Goal: Find specific page/section: Find specific page/section

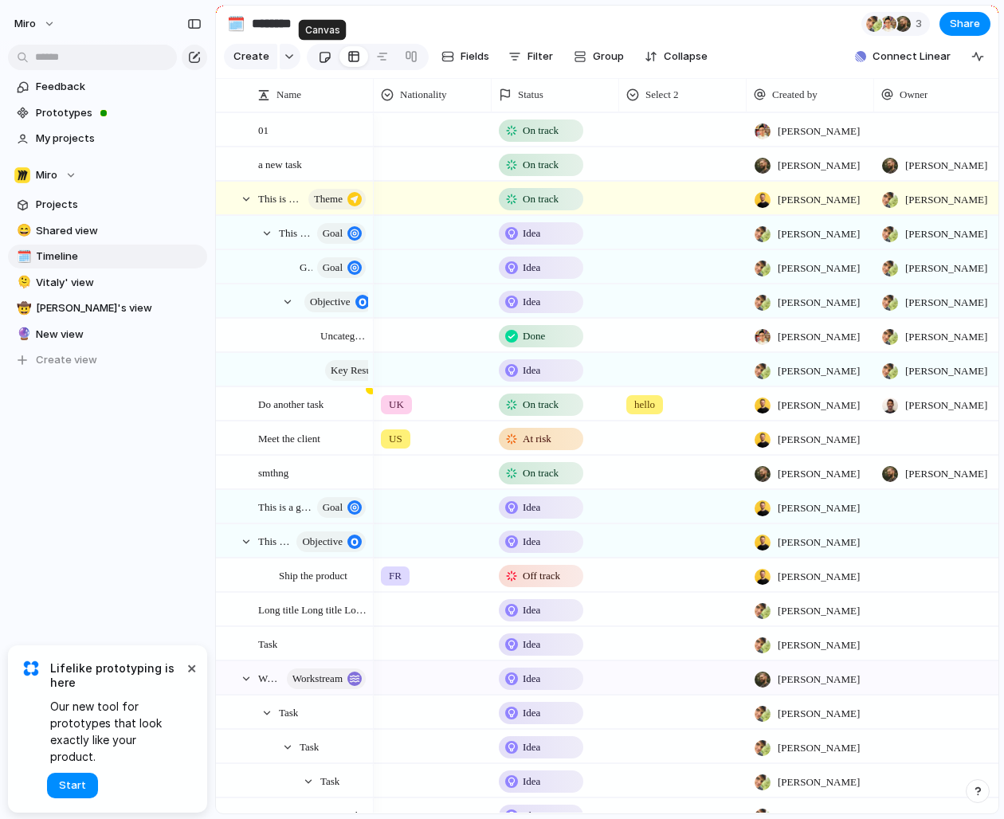
click at [318, 55] on div at bounding box center [325, 57] width 14 height 26
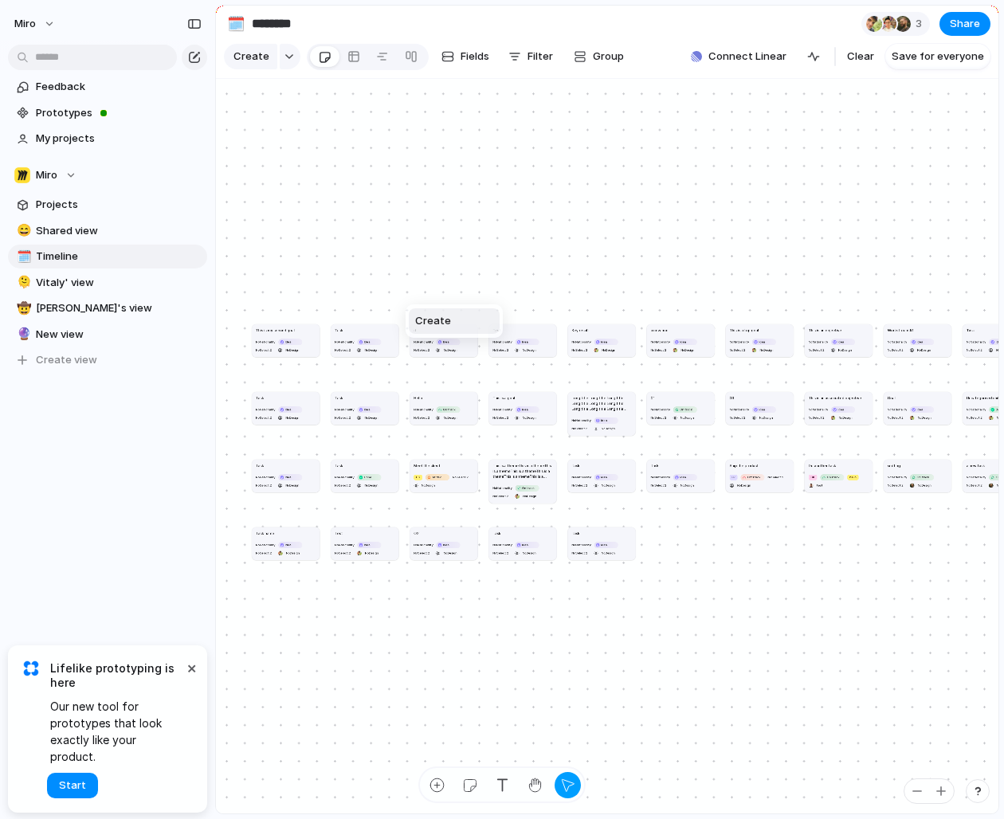
drag, startPoint x: 405, startPoint y: 298, endPoint x: 577, endPoint y: 269, distance: 173.7
click at [445, 251] on div "Create" at bounding box center [502, 409] width 1004 height 819
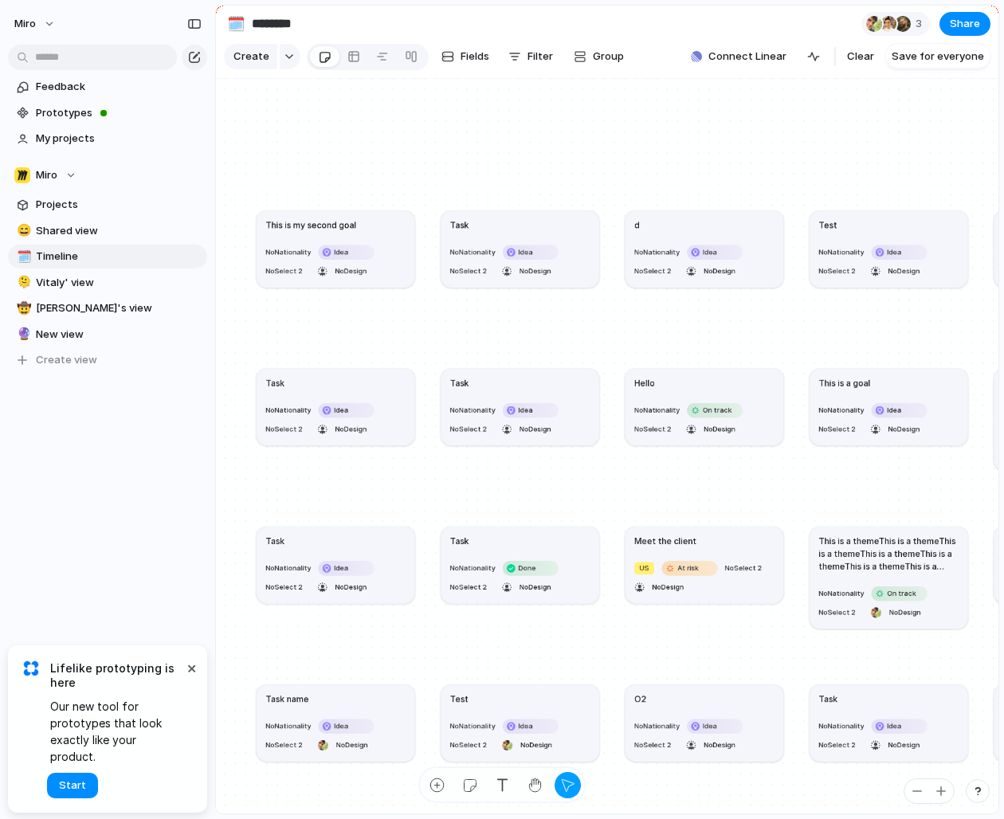
click at [354, 225] on h1 "This is my second goal" at bounding box center [310, 224] width 91 height 13
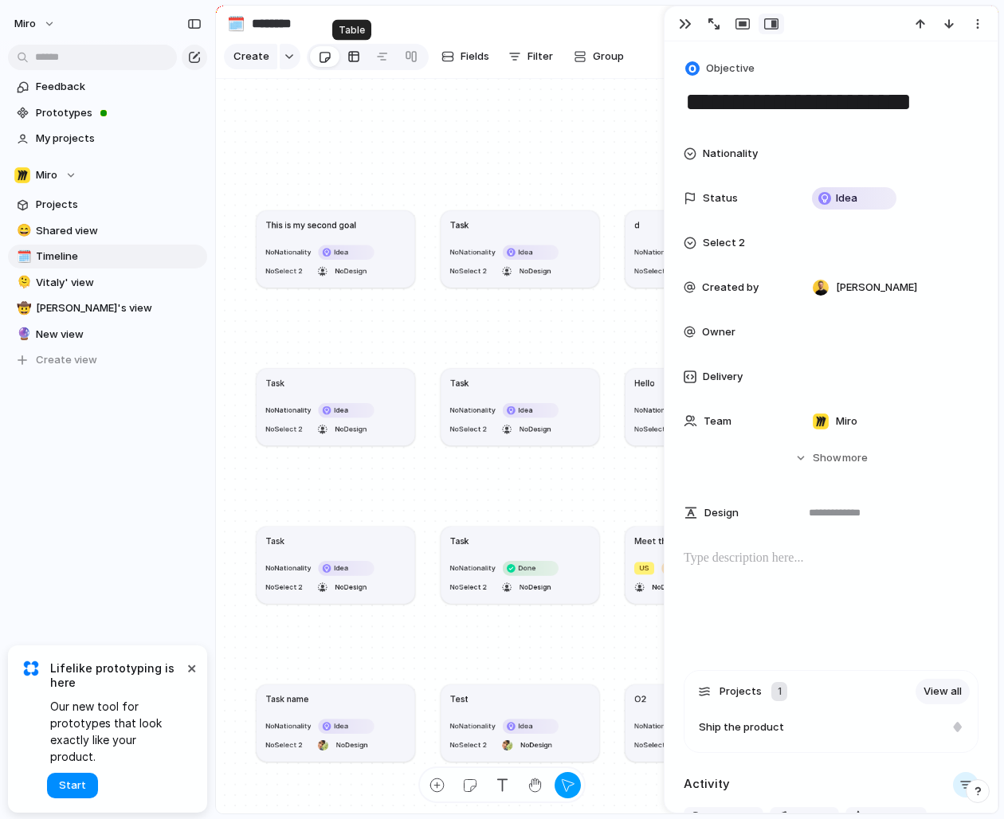
click at [342, 56] on link at bounding box center [353, 56] width 29 height 25
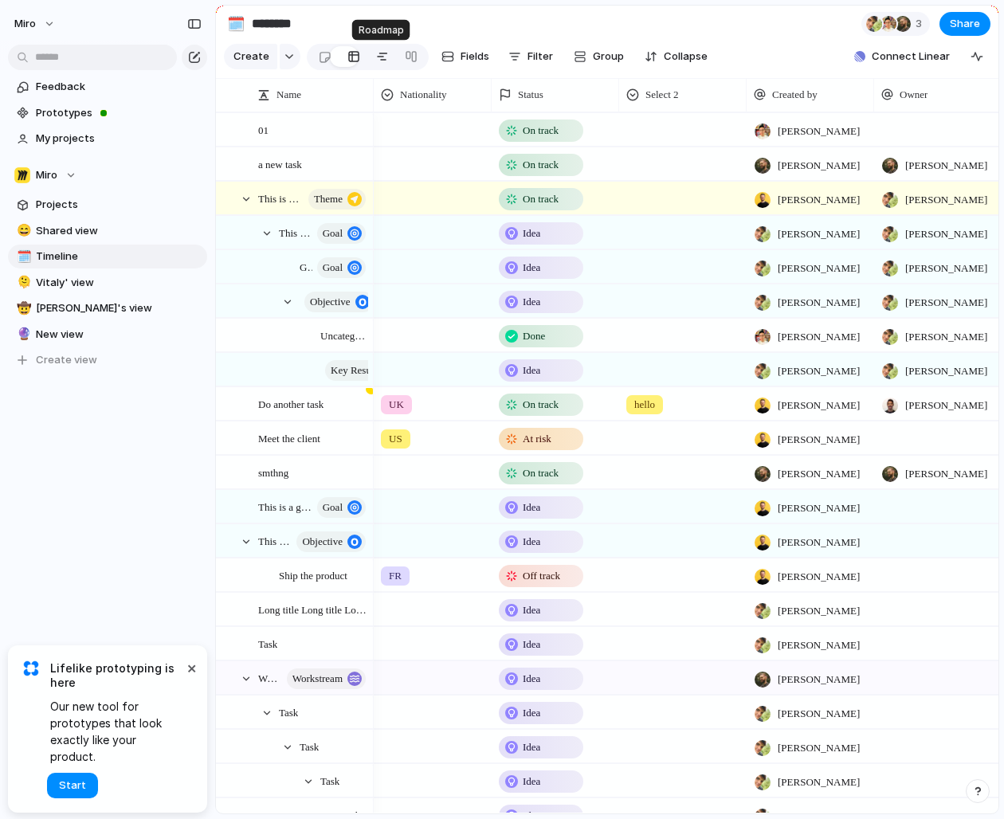
click at [378, 57] on div at bounding box center [382, 56] width 13 height 25
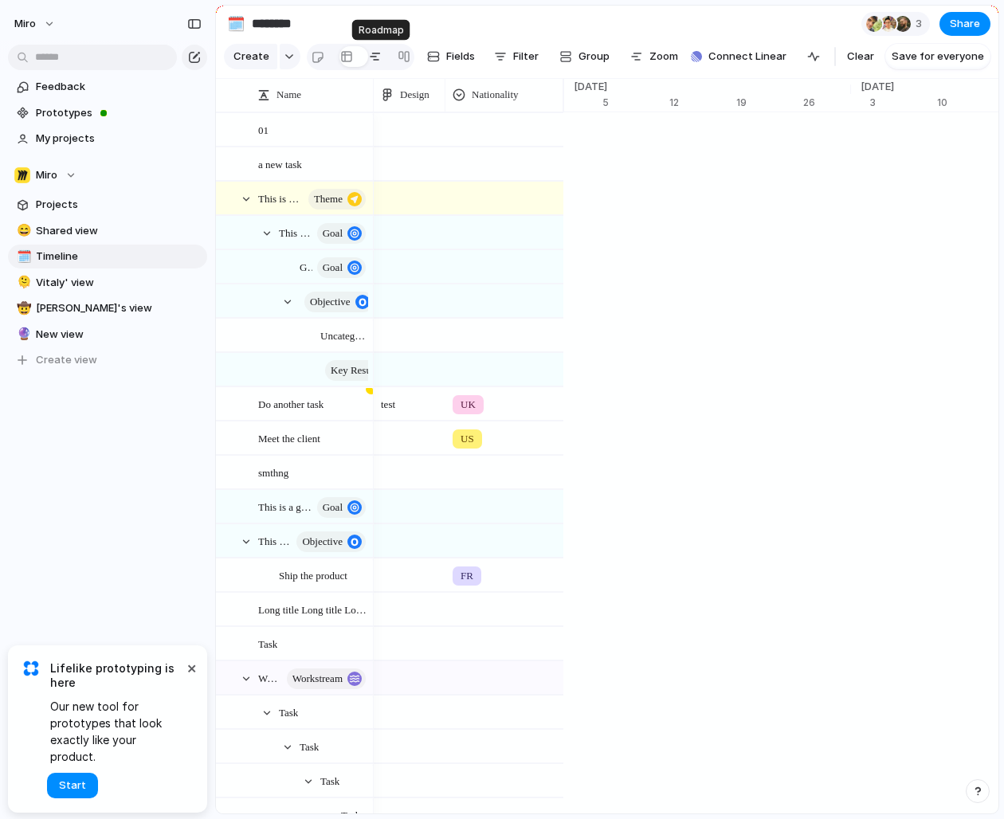
scroll to position [0, 10509]
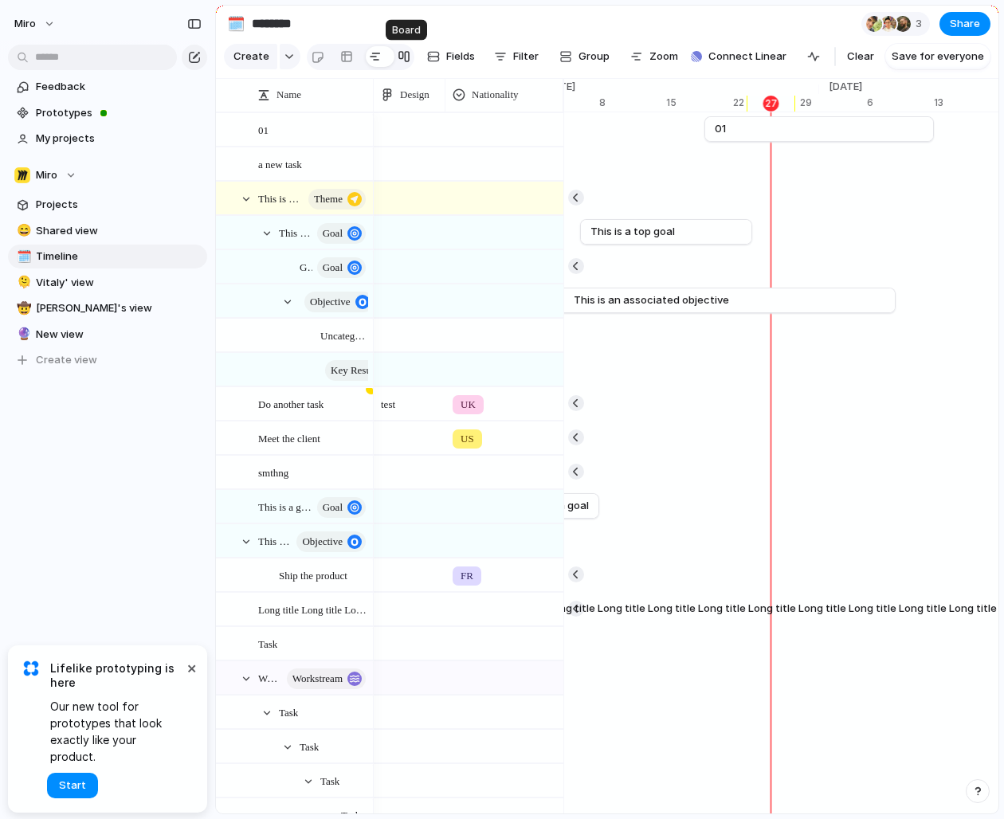
click at [396, 56] on link at bounding box center [404, 56] width 29 height 25
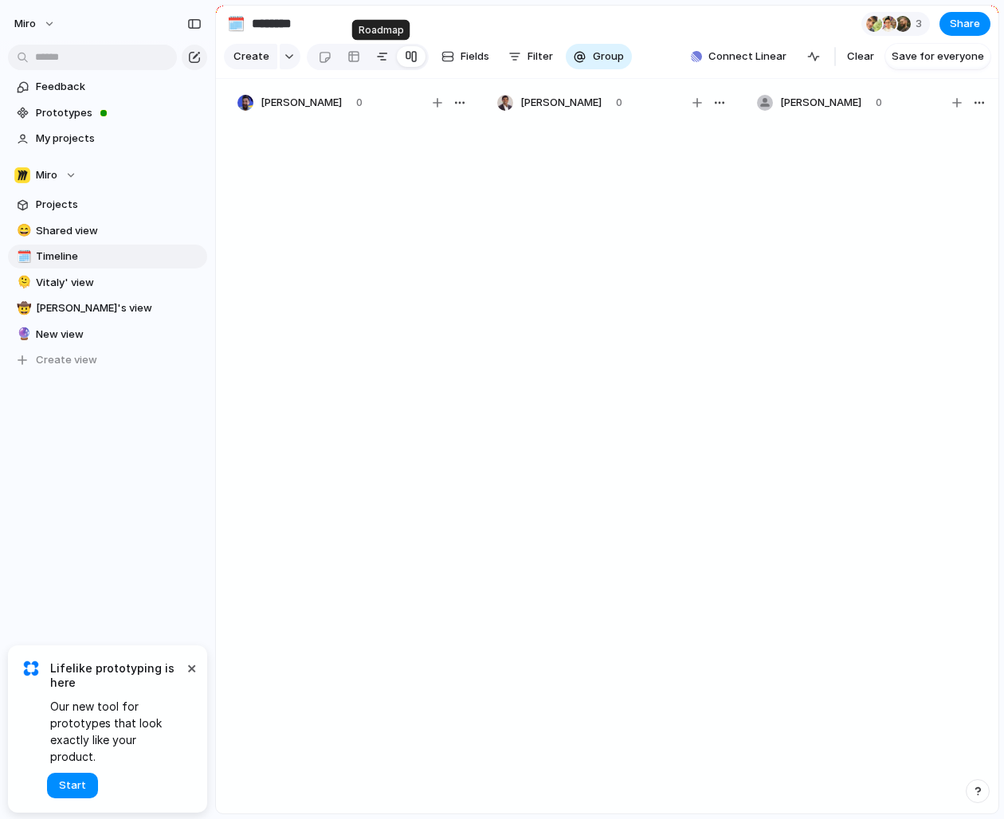
click at [370, 56] on link at bounding box center [382, 56] width 29 height 25
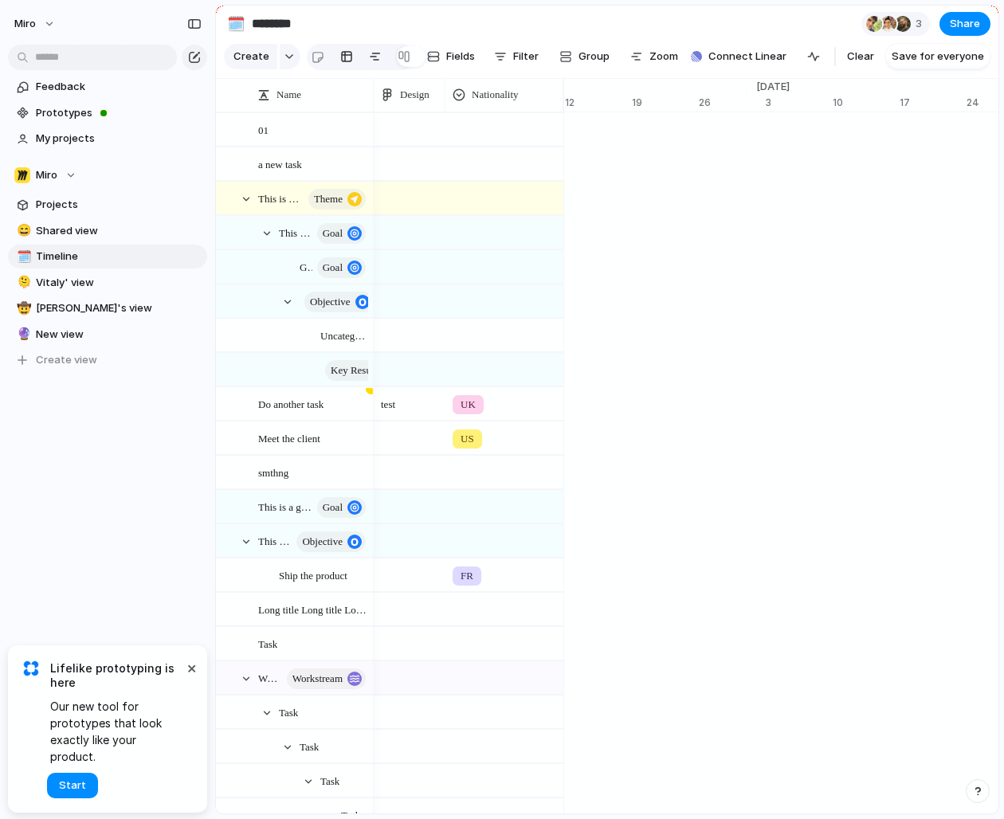
scroll to position [0, 104]
click at [344, 57] on div at bounding box center [346, 56] width 13 height 25
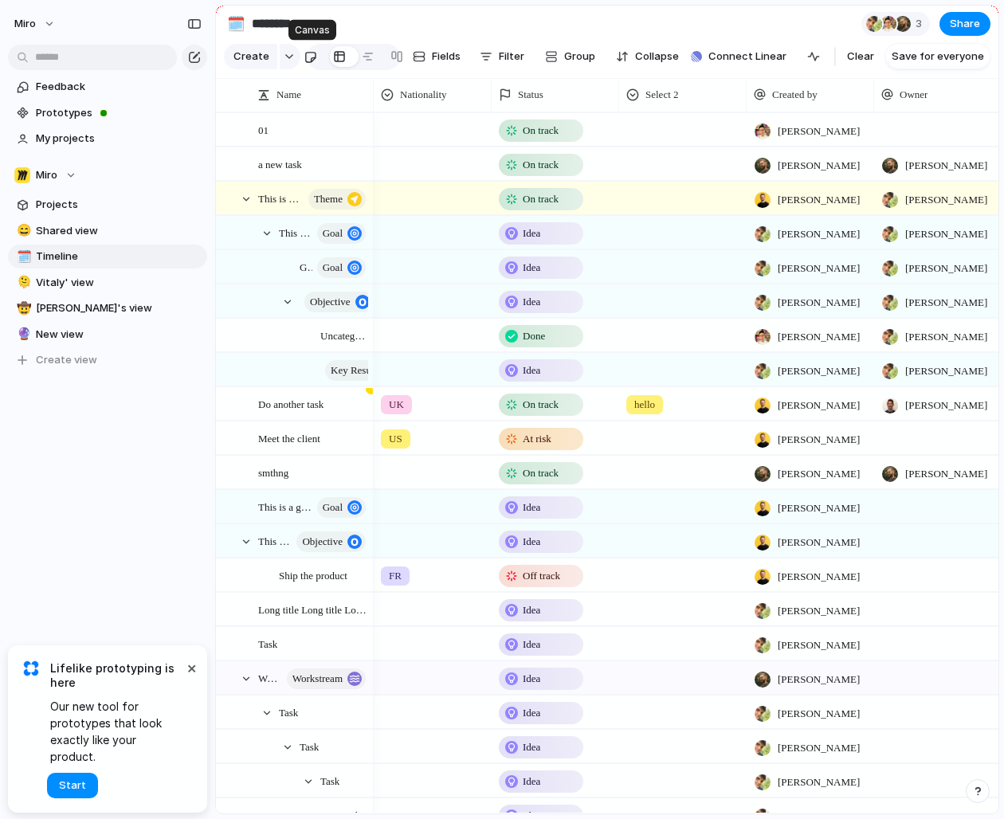
click at [315, 57] on div at bounding box center [310, 57] width 14 height 26
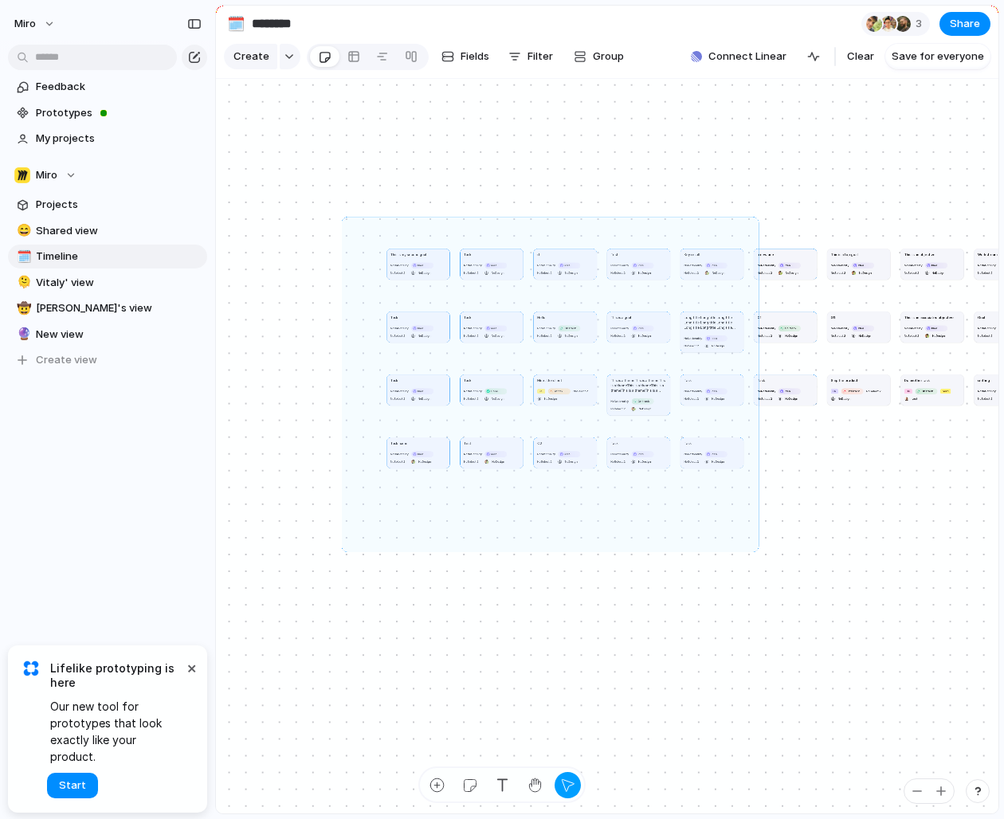
drag, startPoint x: 369, startPoint y: 253, endPoint x: 857, endPoint y: 554, distance: 573.3
click at [861, 562] on div "This is my second goal No Nationality Idea No Select 2 No Design Task No Nation…" at bounding box center [607, 446] width 782 height 735
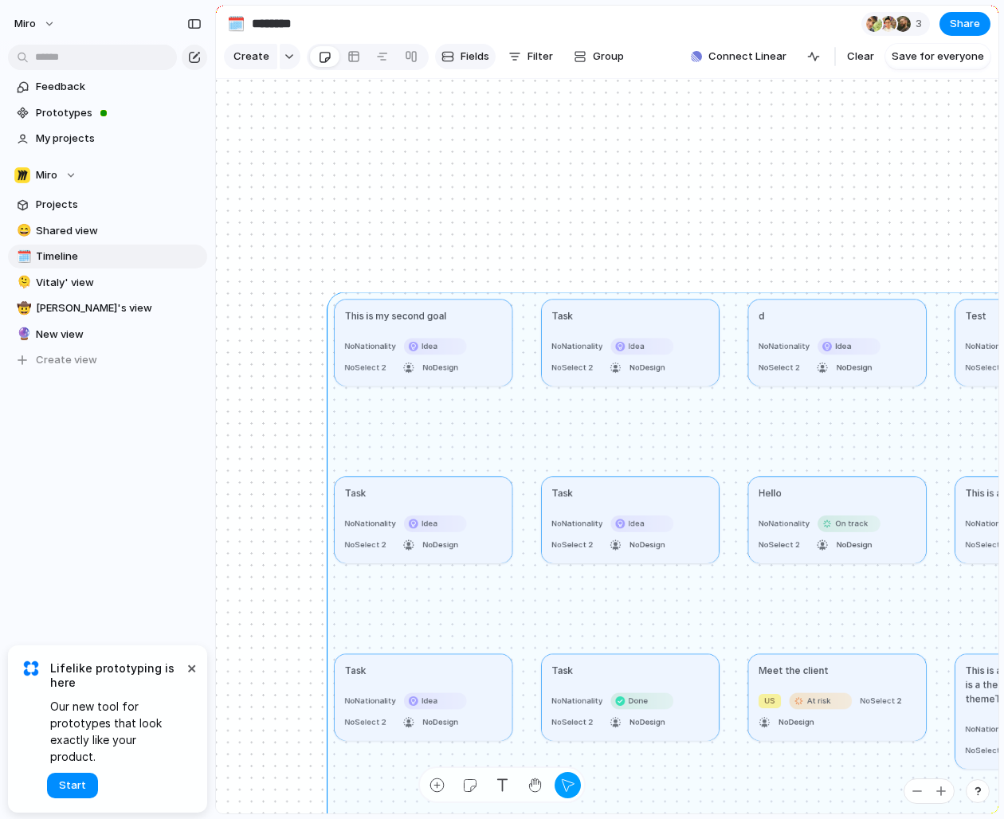
click at [480, 60] on span "Fields" at bounding box center [474, 57] width 29 height 16
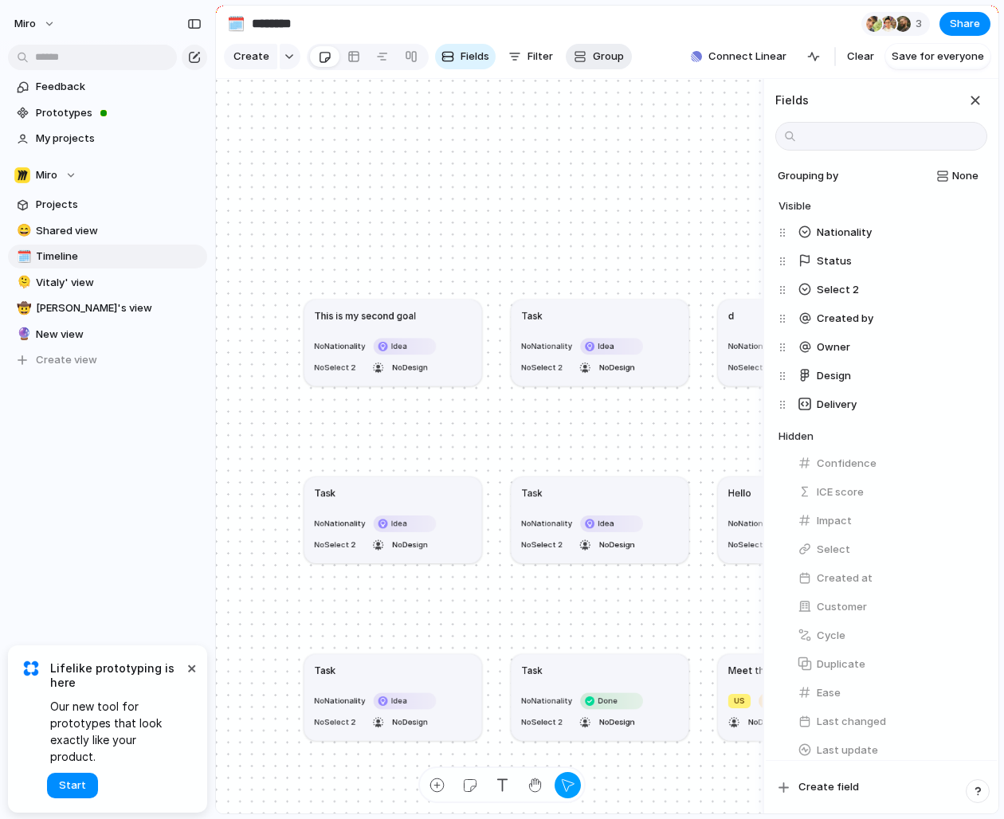
click at [605, 47] on button "Group" at bounding box center [599, 56] width 66 height 25
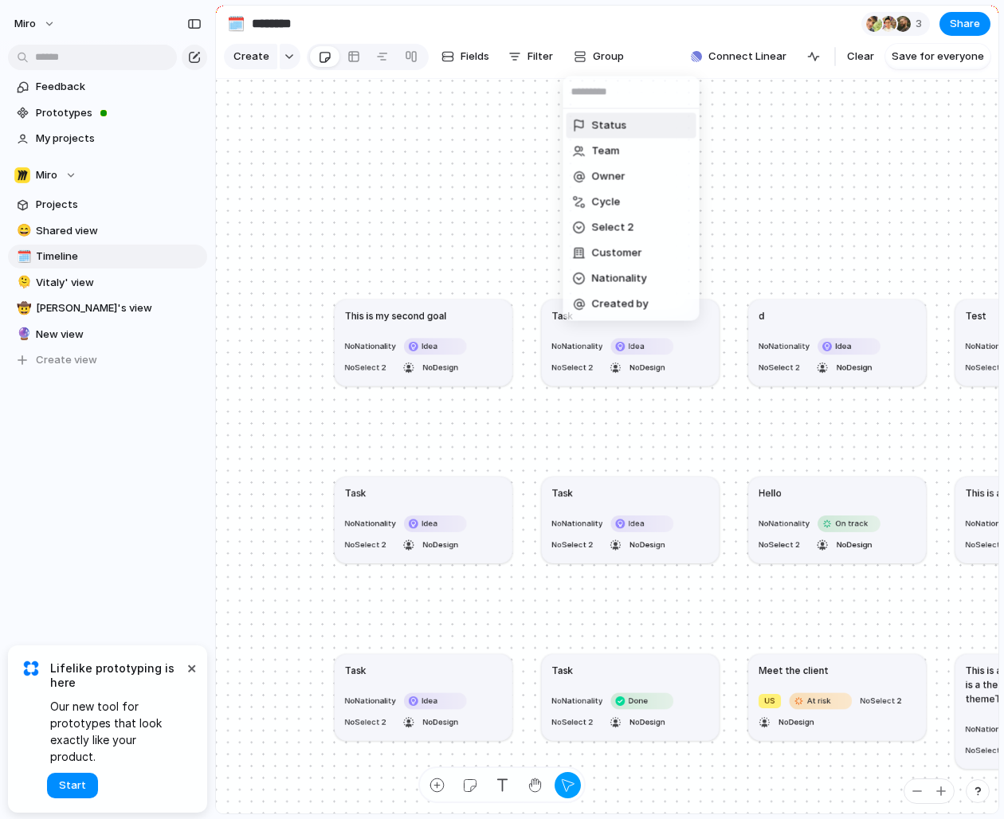
click at [417, 198] on div "Status Team Owner Cycle Select 2 Customer Nationality Created by" at bounding box center [502, 409] width 1004 height 819
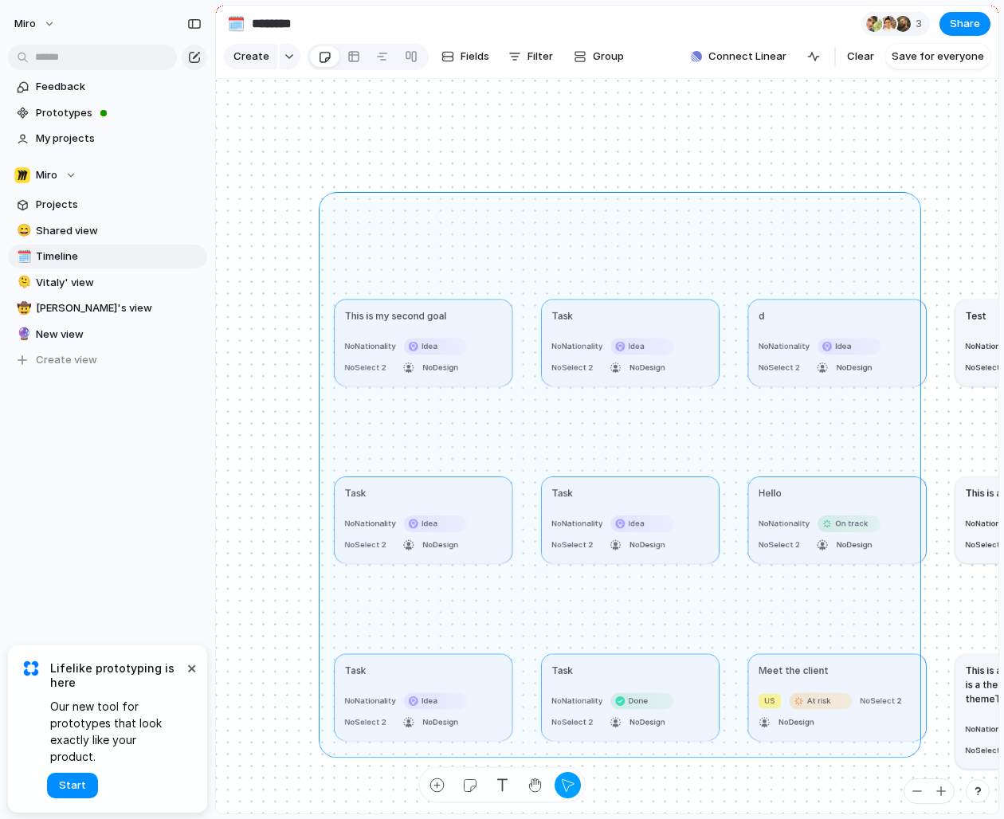
drag, startPoint x: 326, startPoint y: 199, endPoint x: 905, endPoint y: 737, distance: 790.2
click at [913, 749] on div "This is my second goal No Nationality Idea No Select 2 No Design Task No Nation…" at bounding box center [607, 446] width 782 height 735
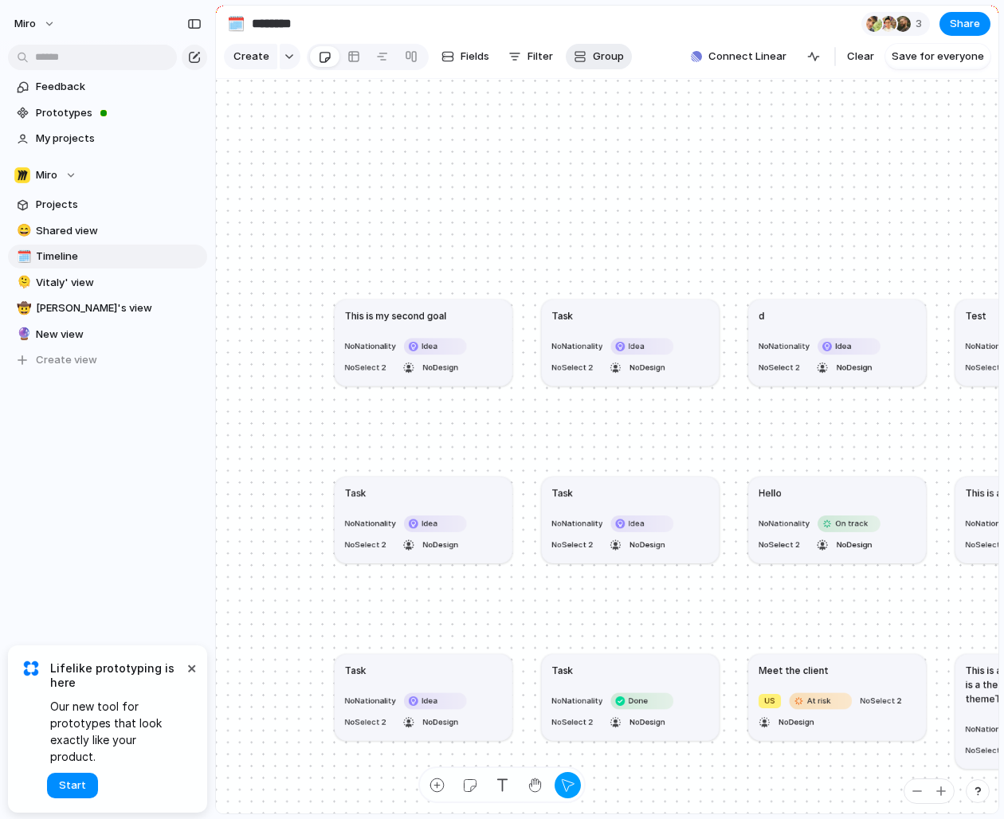
click at [607, 59] on span "Group" at bounding box center [608, 57] width 31 height 16
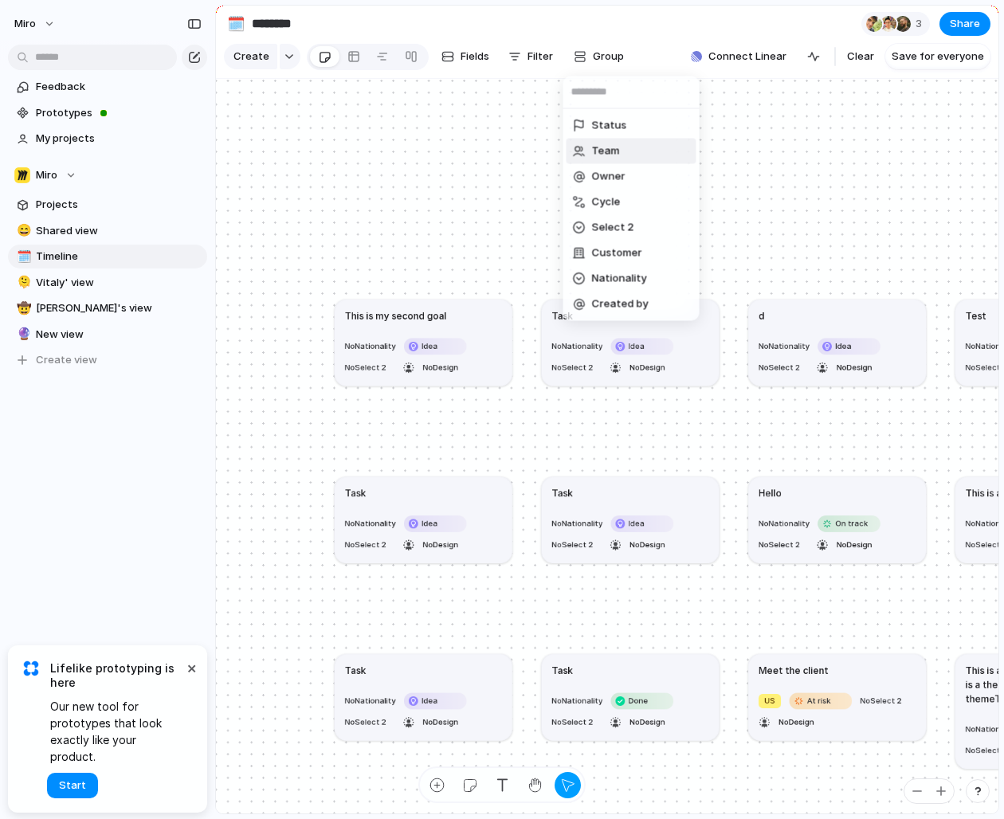
click at [622, 152] on li "Team" at bounding box center [631, 151] width 130 height 25
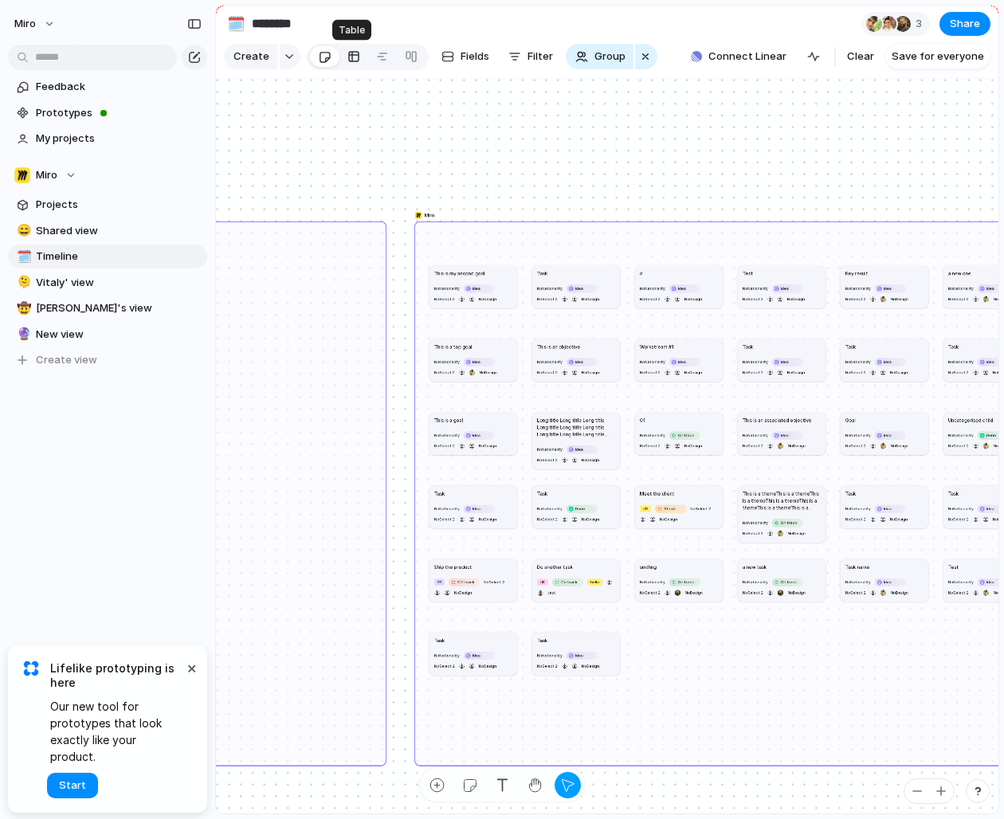
click at [350, 56] on div at bounding box center [353, 56] width 13 height 25
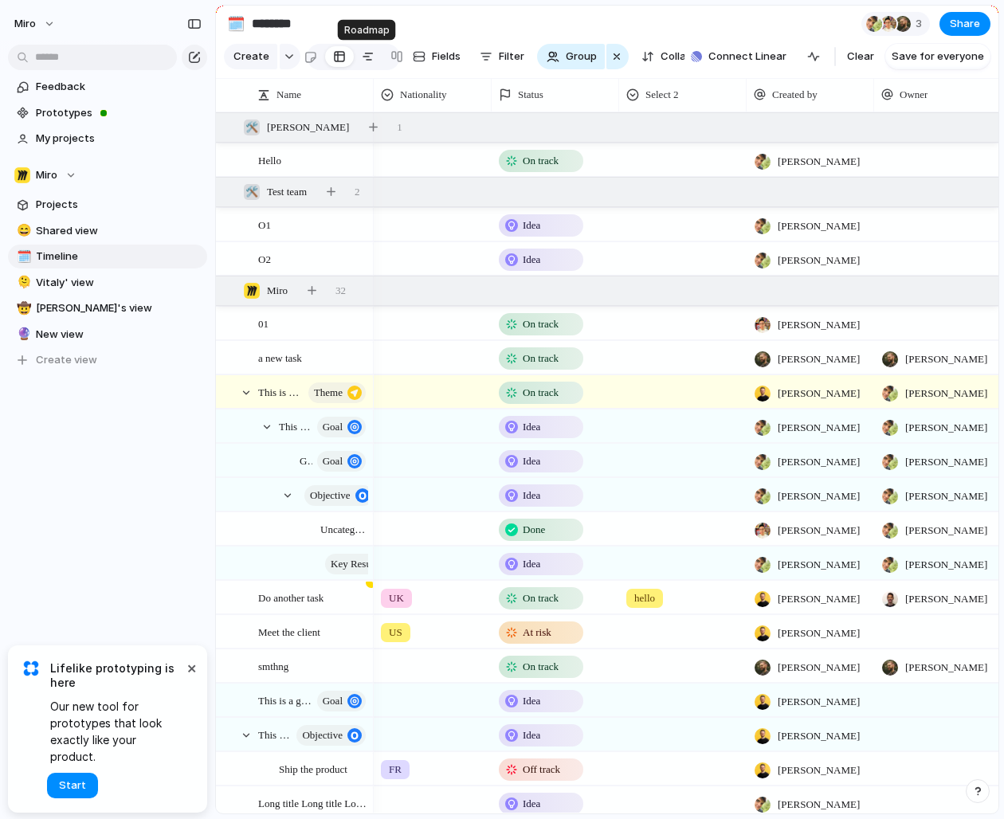
click at [364, 55] on div at bounding box center [368, 56] width 13 height 25
